Goal: Check status: Check status

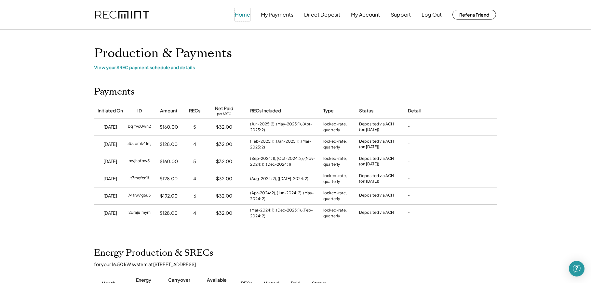
drag, startPoint x: 240, startPoint y: 13, endPoint x: 204, endPoint y: 37, distance: 43.7
drag, startPoint x: 161, startPoint y: 67, endPoint x: 326, endPoint y: 71, distance: 164.6
click at [176, 69] on div "View your SREC payment schedule and details" at bounding box center [295, 67] width 403 height 6
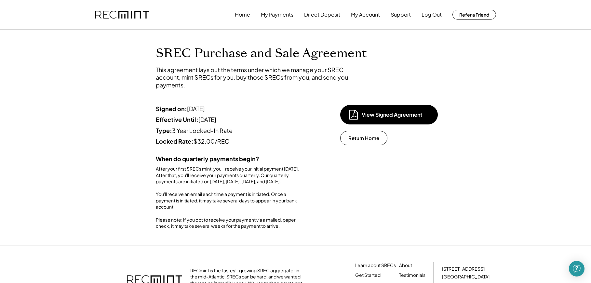
drag, startPoint x: 114, startPoint y: 14, endPoint x: 106, endPoint y: 106, distance: 92.3
click at [106, 106] on div "Home My Payments Direct Deposit My Account Support Log Out Refer a Friend SREC …" at bounding box center [295, 176] width 591 height 353
click at [362, 138] on button "Return Home" at bounding box center [363, 138] width 47 height 14
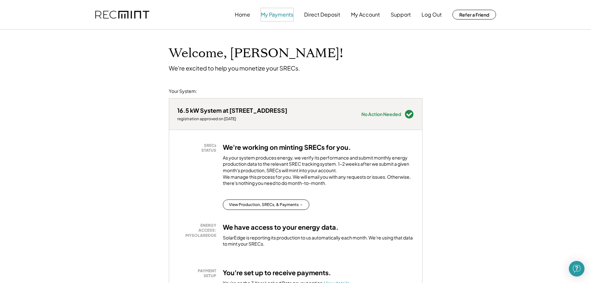
click at [270, 15] on button "My Payments" at bounding box center [277, 14] width 33 height 13
